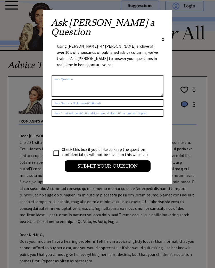
click at [163, 37] on span "X" at bounding box center [163, 39] width 2 height 5
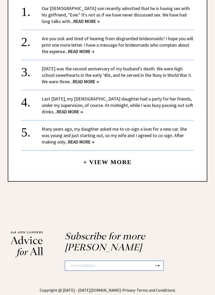
scroll to position [544, 0]
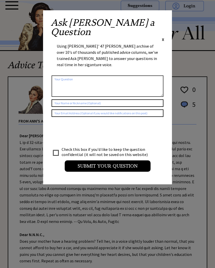
click at [163, 37] on span "X" at bounding box center [163, 39] width 2 height 5
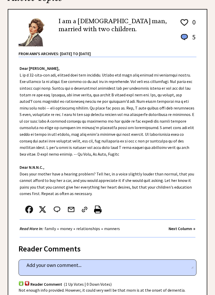
scroll to position [67, 0]
click at [194, 226] on strong "Next Column →" at bounding box center [181, 228] width 27 height 5
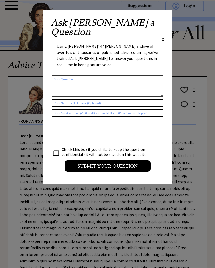
click at [164, 37] on span "X" at bounding box center [163, 39] width 2 height 5
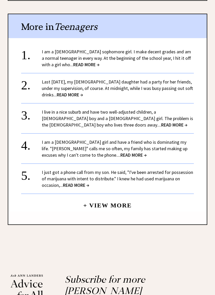
scroll to position [446, 0]
